Goal: Navigation & Orientation: Find specific page/section

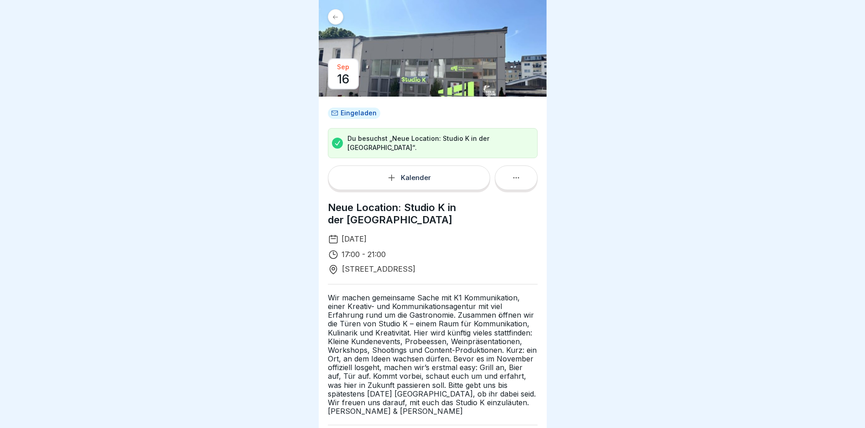
click at [335, 17] on icon at bounding box center [335, 17] width 7 height 7
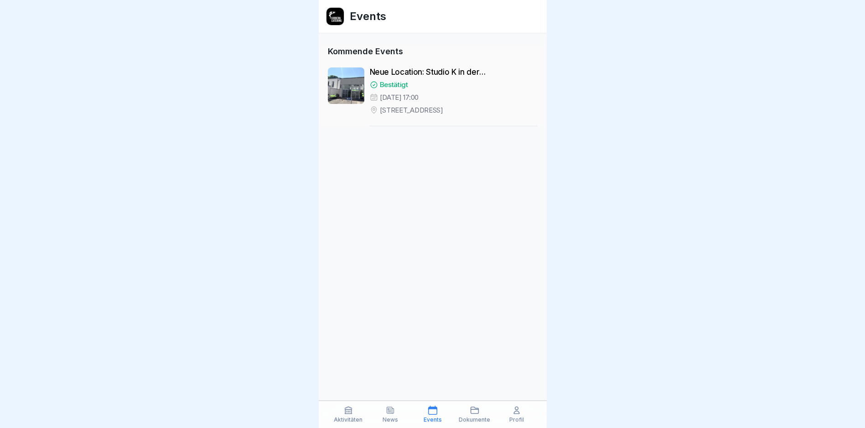
scroll to position [7, 0]
click at [430, 411] on icon at bounding box center [432, 410] width 9 height 9
click at [346, 415] on icon at bounding box center [348, 410] width 9 height 9
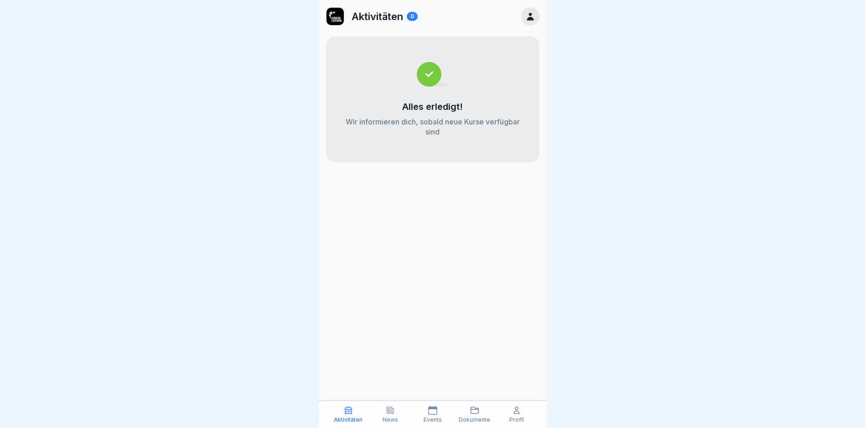
click at [389, 414] on icon at bounding box center [390, 410] width 9 height 9
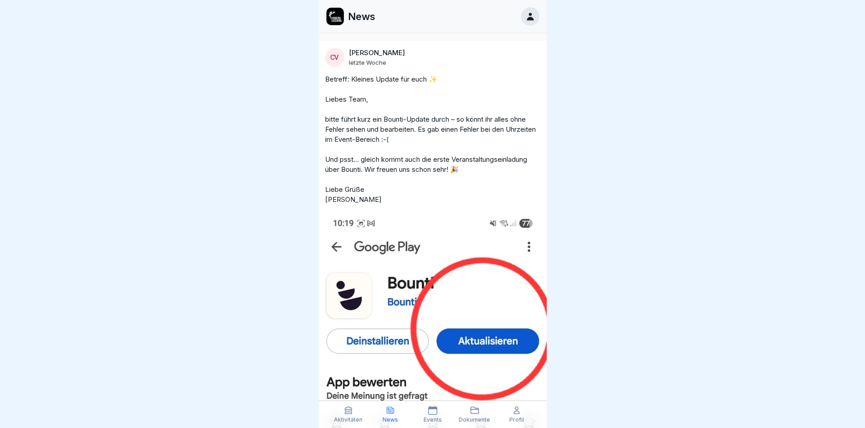
click at [478, 412] on icon at bounding box center [474, 410] width 9 height 9
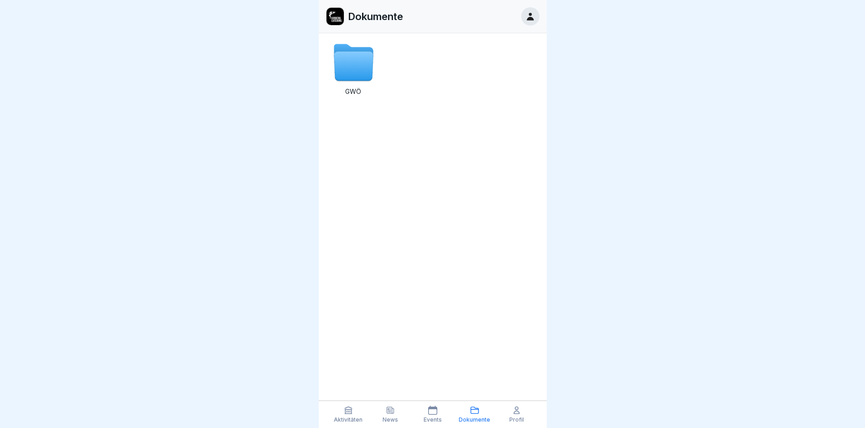
click at [430, 415] on icon at bounding box center [432, 410] width 9 height 9
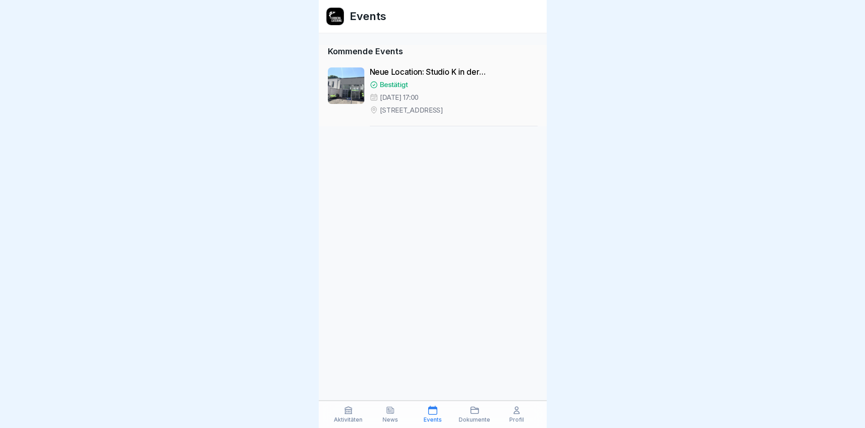
click at [350, 83] on div at bounding box center [346, 85] width 36 height 36
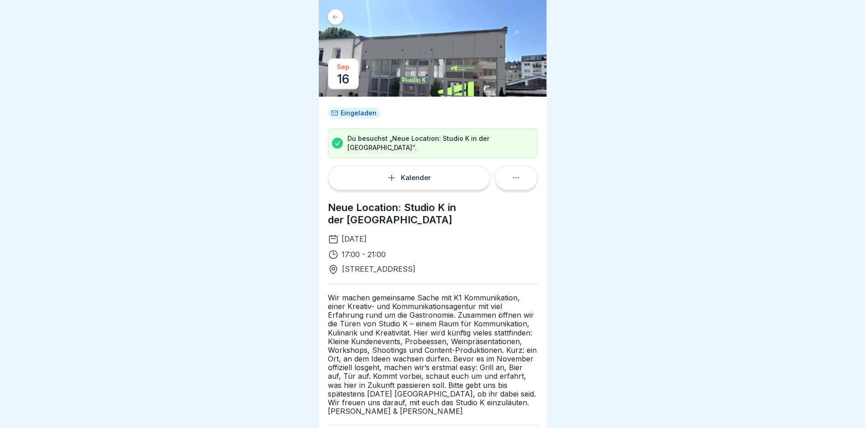
click at [350, 80] on div "[DATE]" at bounding box center [343, 73] width 31 height 31
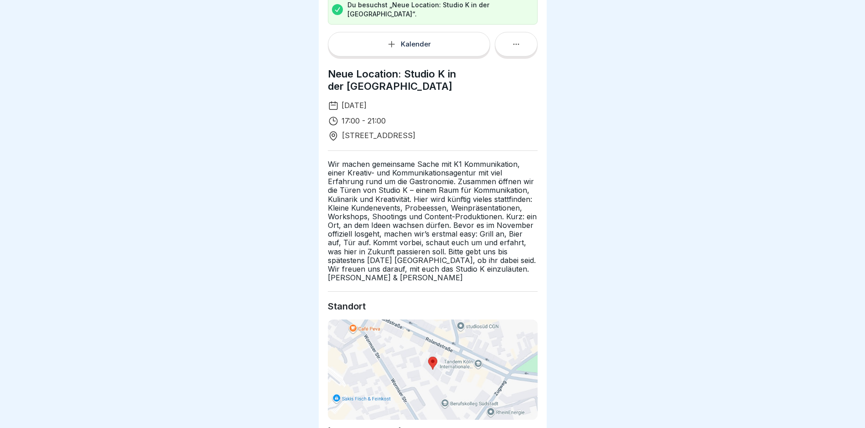
scroll to position [8, 0]
